Goal: Check status: Check status

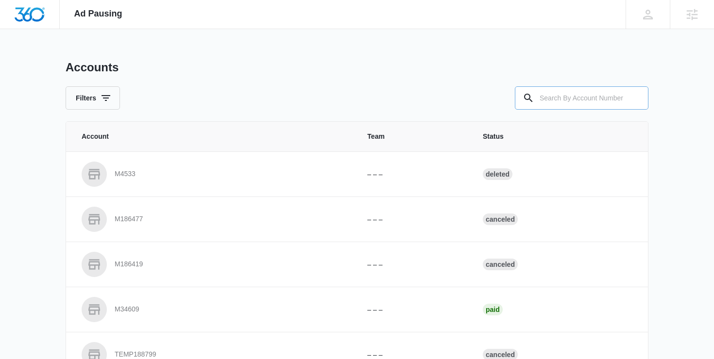
click at [547, 104] on input "text" at bounding box center [582, 97] width 134 height 23
paste input "M Number M25187"
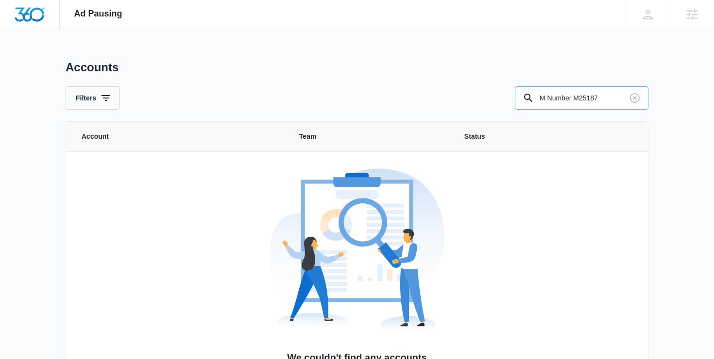
click at [580, 96] on input "M Number M25187" at bounding box center [582, 97] width 134 height 23
drag, startPoint x: 577, startPoint y: 96, endPoint x: 489, endPoint y: 104, distance: 88.3
click at [489, 104] on div "Filters M Number M25187" at bounding box center [357, 97] width 583 height 23
type input "M25187"
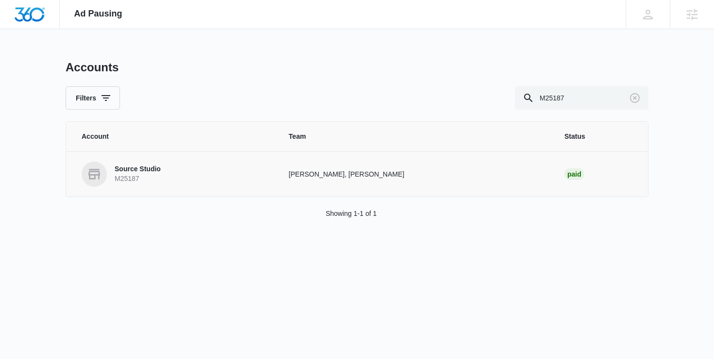
click at [145, 171] on p "Source Studio" at bounding box center [138, 170] width 46 height 10
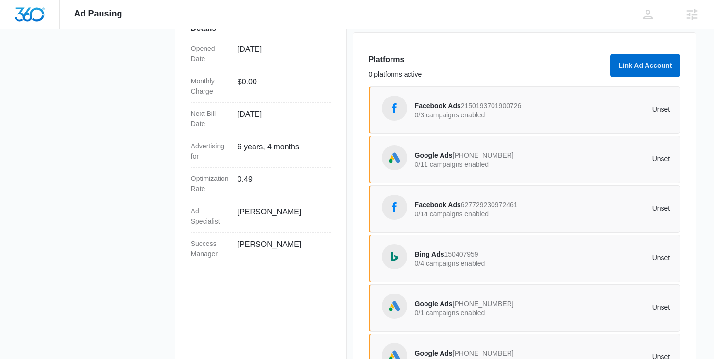
scroll to position [278, 0]
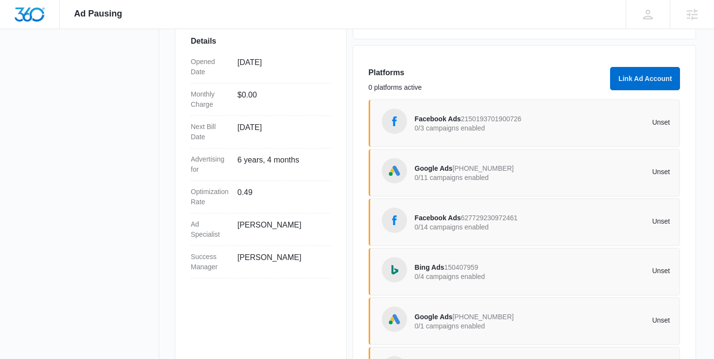
click at [487, 127] on p "0/3 campaigns enabled" at bounding box center [479, 128] width 128 height 7
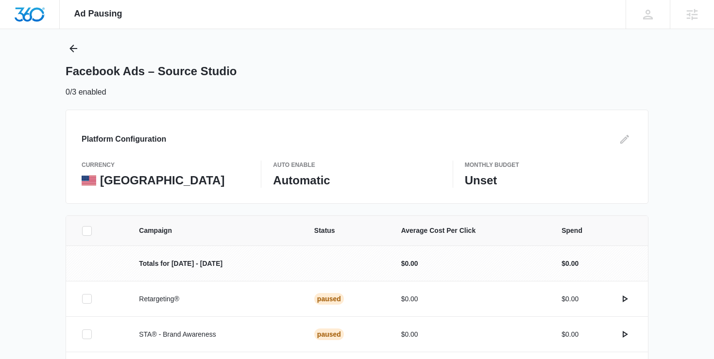
scroll to position [25, 0]
